Goal: Navigation & Orientation: Find specific page/section

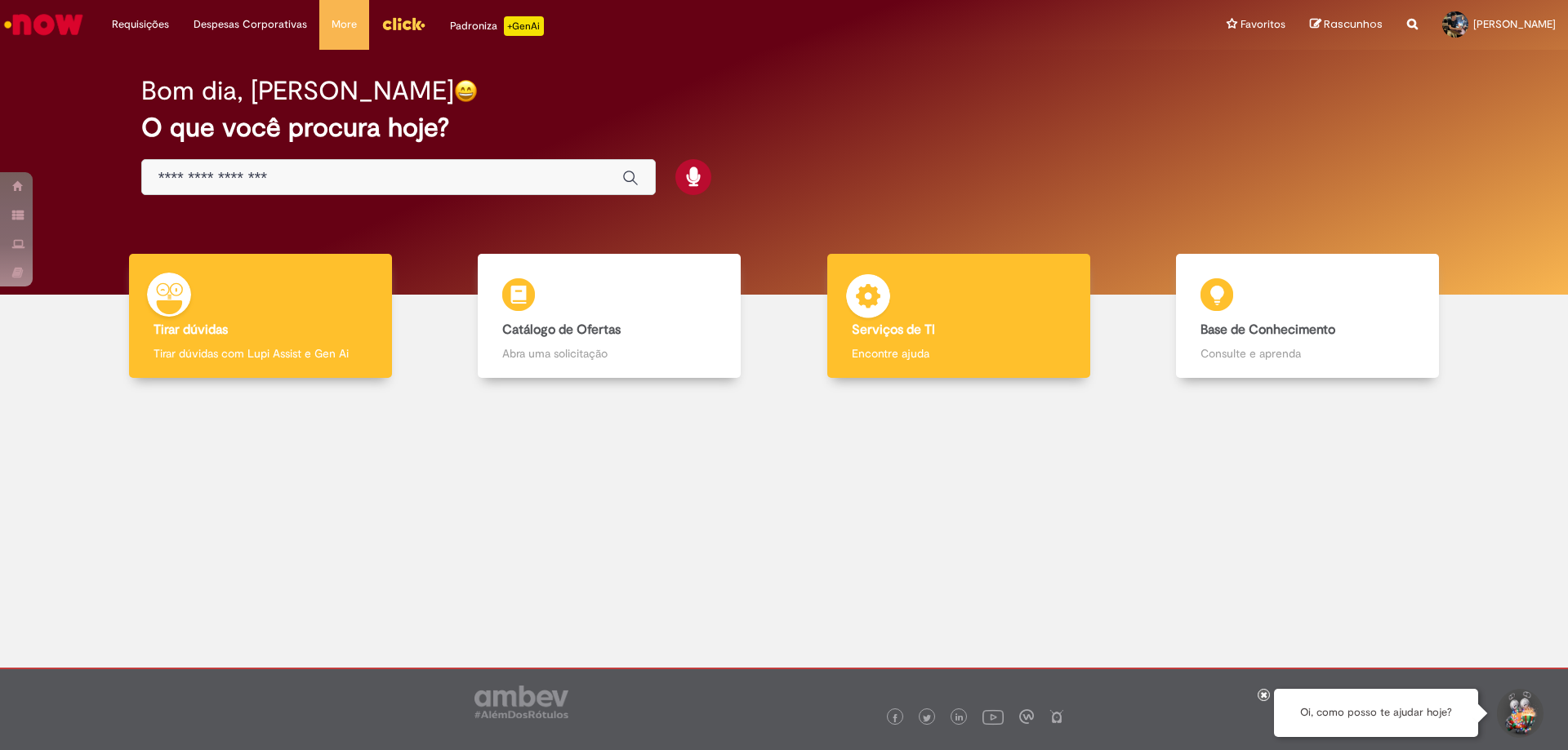
click at [928, 322] on b "Serviços de TI" at bounding box center [893, 329] width 83 height 16
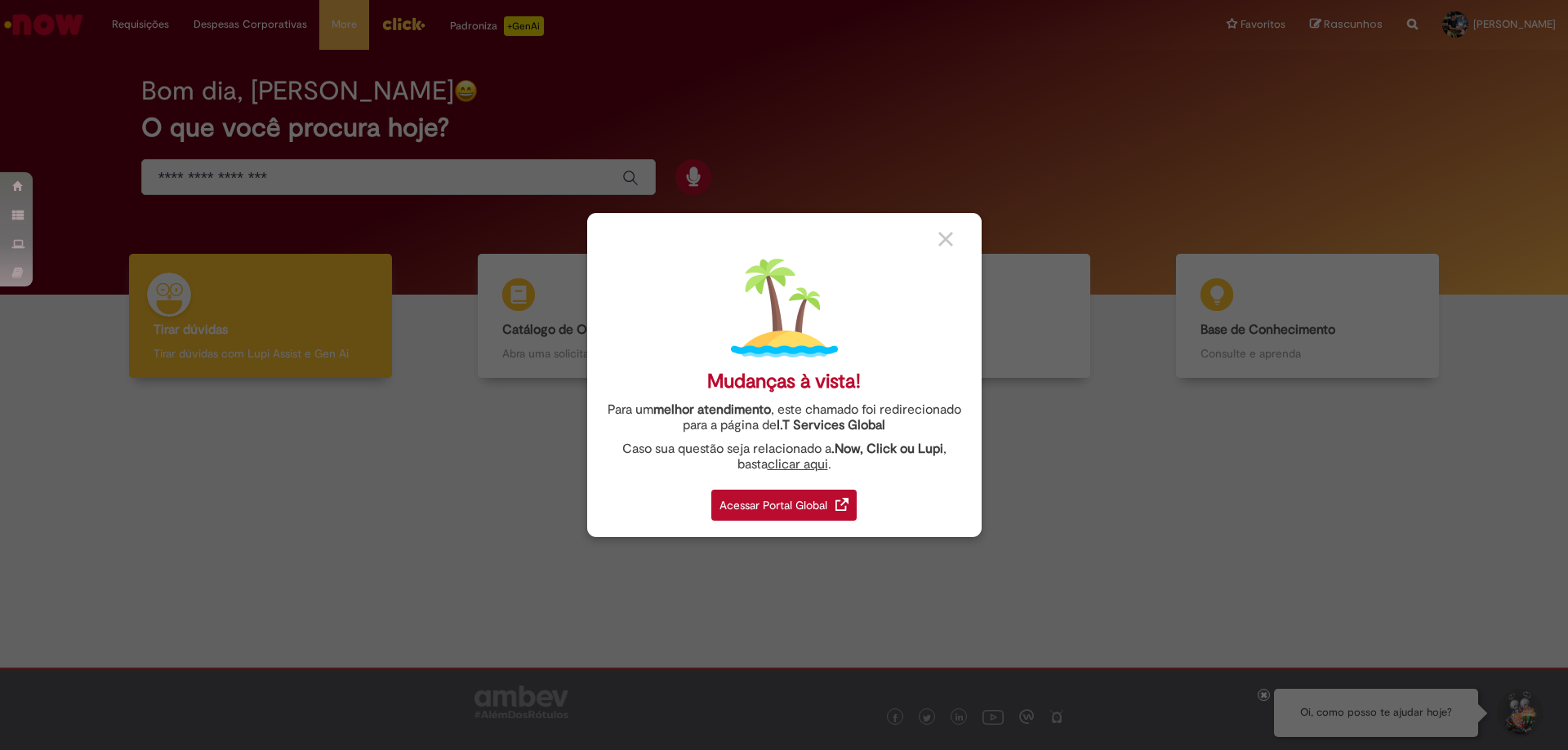
click at [753, 515] on div "Acessar Portal Global" at bounding box center [784, 505] width 145 height 31
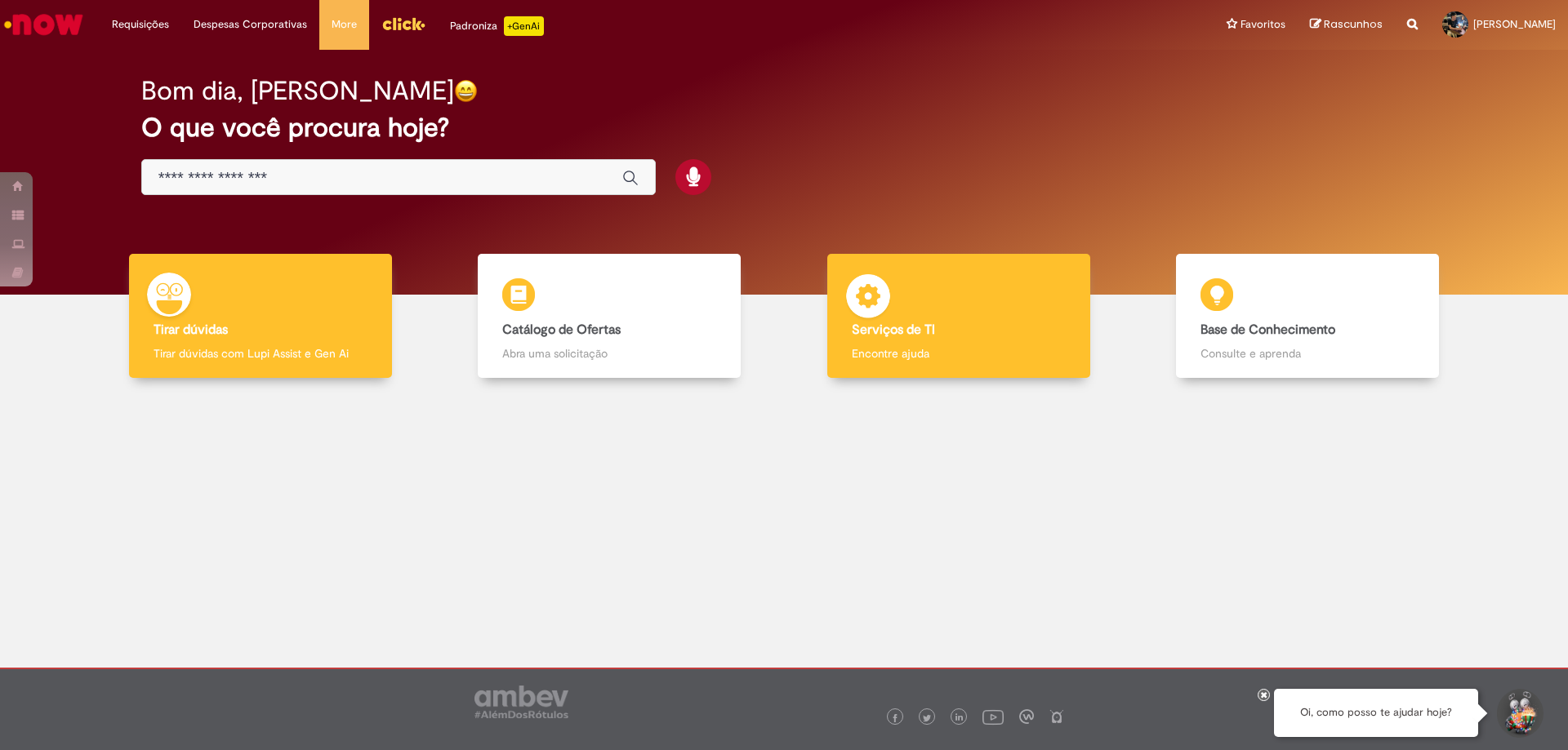
click at [976, 309] on div "Serviços de TI Serviços de TI Encontre ajuda" at bounding box center [958, 316] width 263 height 125
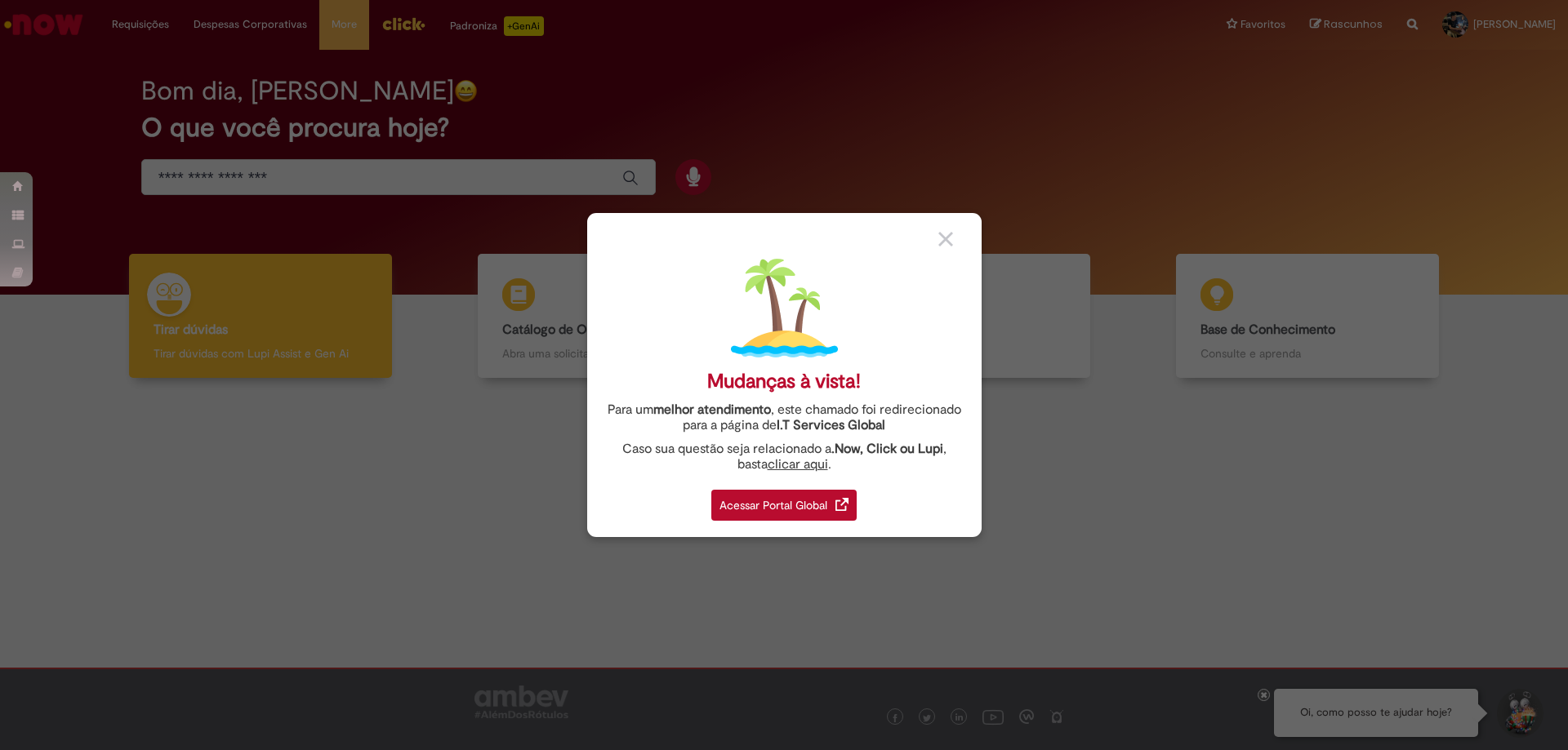
click at [779, 510] on div "Acessar Portal Global" at bounding box center [784, 505] width 145 height 31
